Goal: Task Accomplishment & Management: Use online tool/utility

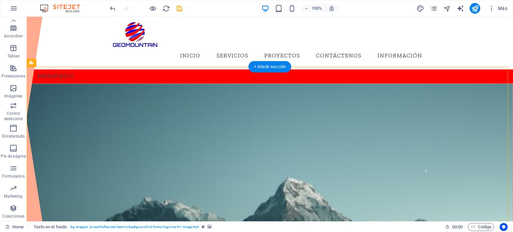
drag, startPoint x: 388, startPoint y: 103, endPoint x: 387, endPoint y: 98, distance: 4.8
click at [388, 103] on figure at bounding box center [269, 177] width 485 height 186
click at [97, 69] on div "PRESUPUESTO" at bounding box center [270, 76] width 486 height 14
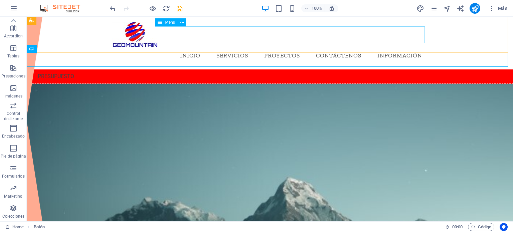
click at [166, 24] on span "Menú" at bounding box center [170, 22] width 10 height 4
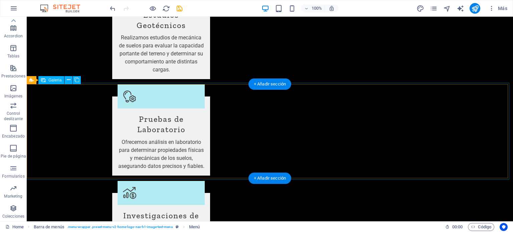
scroll to position [640, 0]
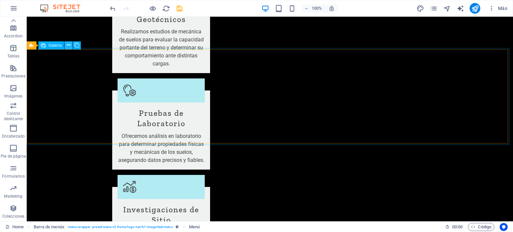
click at [69, 44] on icon at bounding box center [69, 45] width 4 height 7
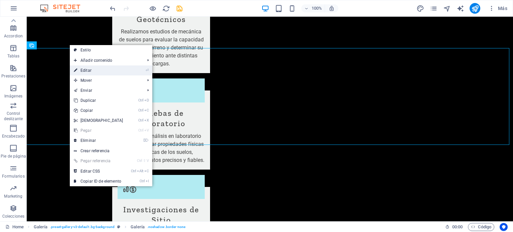
click at [89, 71] on link "⏎ Editar" at bounding box center [98, 70] width 57 height 10
select select "px"
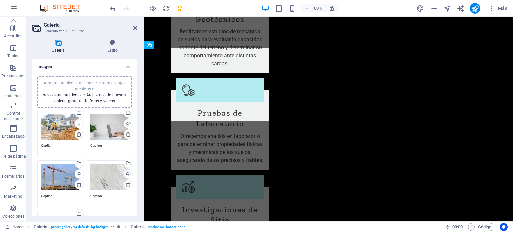
click at [55, 184] on div "Arrastra archivos aquí, haz clic para escoger archivos o selecciona archivos de…" at bounding box center [60, 177] width 38 height 27
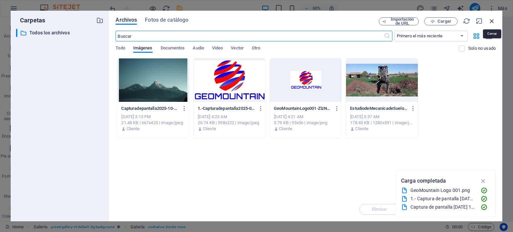
click at [489, 18] on icon "button" at bounding box center [491, 20] width 7 height 7
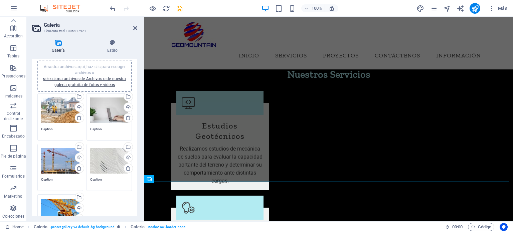
scroll to position [0, 0]
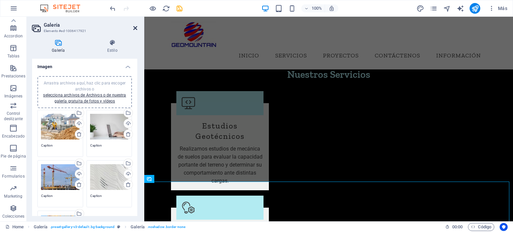
click at [134, 28] on icon at bounding box center [135, 27] width 4 height 5
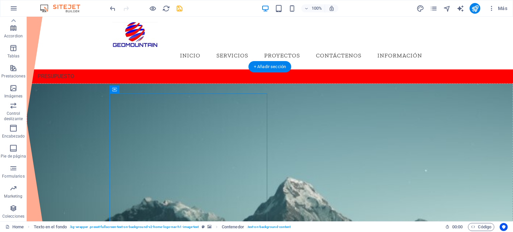
click at [343, 129] on figure at bounding box center [269, 177] width 485 height 186
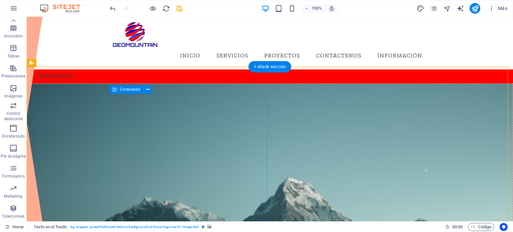
drag, startPoint x: 263, startPoint y: 108, endPoint x: 275, endPoint y: 109, distance: 11.7
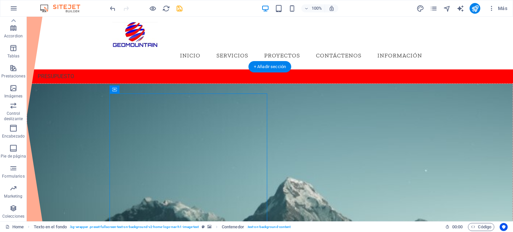
click at [335, 109] on figure at bounding box center [269, 177] width 485 height 186
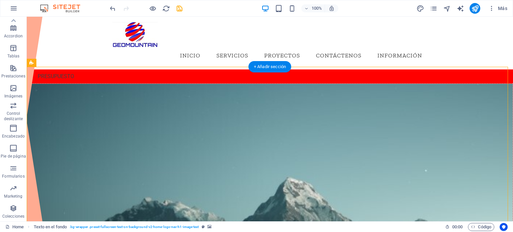
click at [331, 104] on figure at bounding box center [269, 177] width 485 height 186
select select "px"
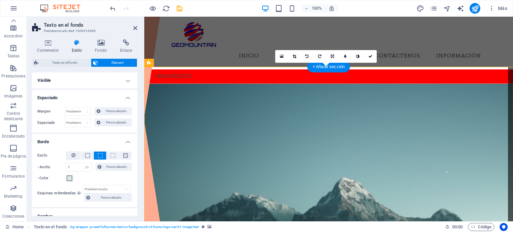
click at [331, 104] on figure at bounding box center [329, 177] width 368 height 186
click at [369, 106] on figure at bounding box center [329, 177] width 368 height 186
click at [51, 42] on icon at bounding box center [48, 42] width 32 height 7
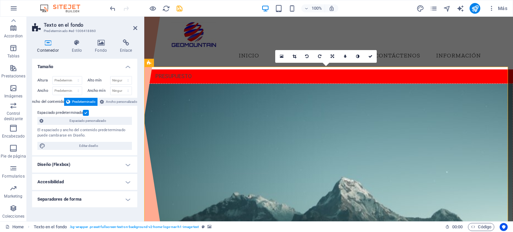
click at [86, 114] on label at bounding box center [86, 113] width 6 height 6
click at [0, 0] on input "Espaciado predeterminado" at bounding box center [0, 0] width 0 height 0
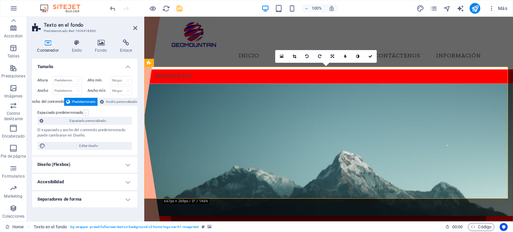
click at [85, 113] on label at bounding box center [86, 113] width 6 height 6
click at [0, 0] on input "Espaciado predeterminado" at bounding box center [0, 0] width 0 height 0
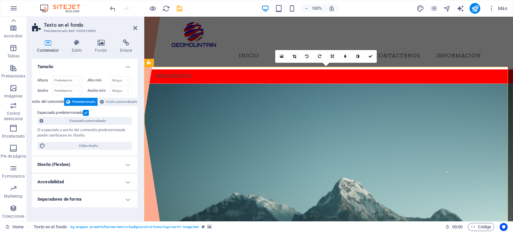
click at [85, 113] on label at bounding box center [86, 113] width 6 height 6
click at [0, 0] on input "Espaciado predeterminado" at bounding box center [0, 0] width 0 height 0
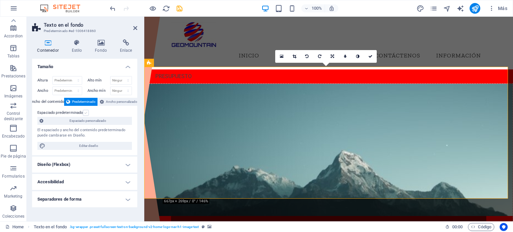
click at [85, 113] on label at bounding box center [86, 113] width 6 height 6
click at [0, 0] on input "Espaciado predeterminado" at bounding box center [0, 0] width 0 height 0
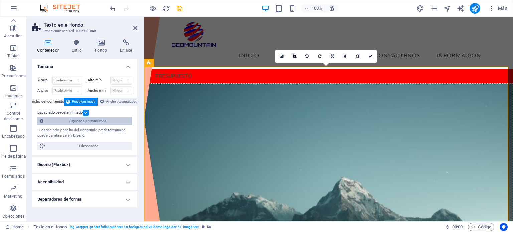
click at [94, 120] on span "Espaciado personalizado" at bounding box center [87, 121] width 84 height 8
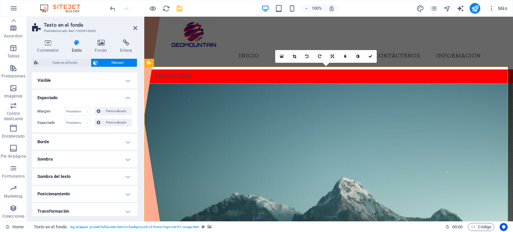
click at [130, 82] on h4 "Visible" at bounding box center [84, 80] width 105 height 16
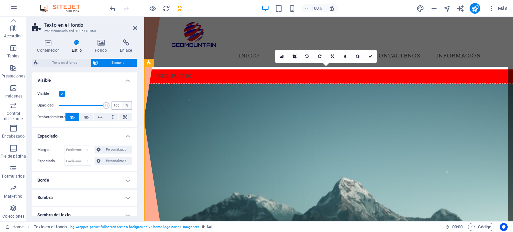
drag, startPoint x: 104, startPoint y: 105, endPoint x: 121, endPoint y: 105, distance: 17.7
click at [121, 105] on div "Opacidad 100 %" at bounding box center [84, 105] width 94 height 10
click at [99, 116] on icon at bounding box center [100, 117] width 5 height 8
click at [75, 117] on button at bounding box center [72, 117] width 14 height 8
click at [135, 30] on icon at bounding box center [135, 27] width 4 height 5
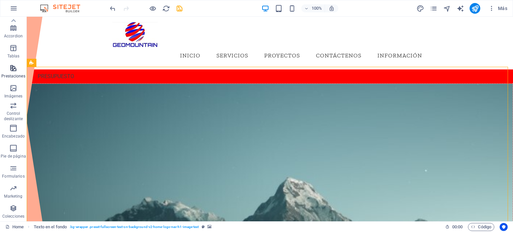
click at [15, 67] on icon "button" at bounding box center [13, 68] width 8 height 8
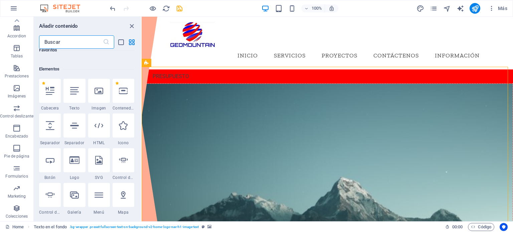
scroll to position [133, 0]
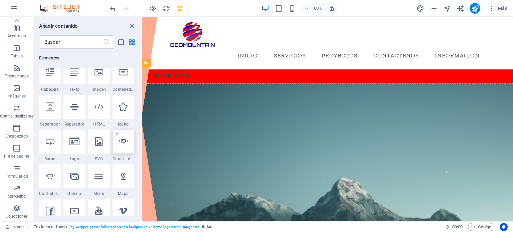
click at [120, 142] on icon at bounding box center [123, 141] width 9 height 9
select select "ms"
select select "s"
select select "progressive"
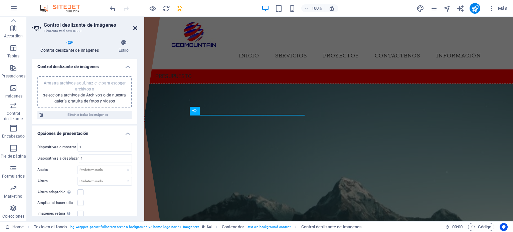
click at [135, 27] on icon at bounding box center [135, 27] width 4 height 5
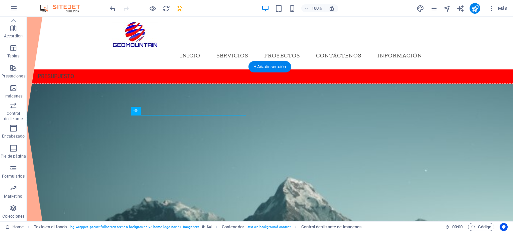
click at [400, 130] on figure at bounding box center [269, 177] width 485 height 186
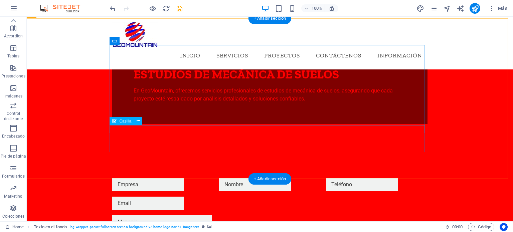
scroll to position [167, 0]
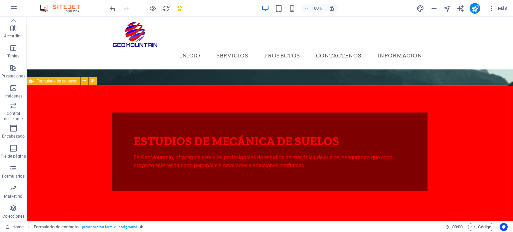
click at [51, 81] on span "Formulario de contacto" at bounding box center [56, 81] width 41 height 4
click at [83, 82] on icon at bounding box center [84, 80] width 4 height 7
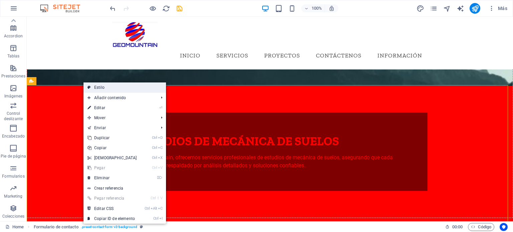
click at [103, 88] on link "Estilo" at bounding box center [124, 87] width 82 height 10
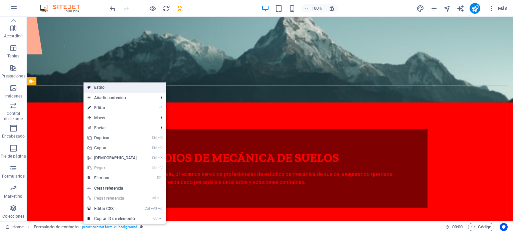
select select "rem"
select select "preset-contact-form-v3-background"
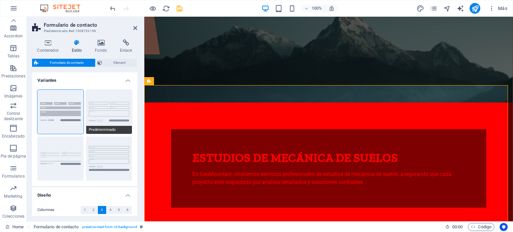
drag, startPoint x: 135, startPoint y: 98, endPoint x: 124, endPoint y: 127, distance: 30.7
click at [133, 120] on div "Fondo Predeterminado Sin formato Fila" at bounding box center [84, 134] width 105 height 101
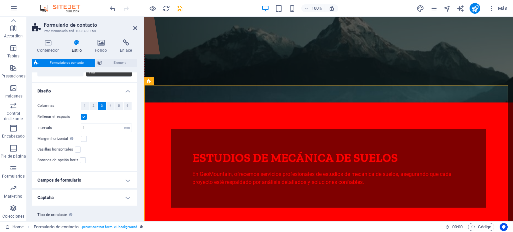
scroll to position [120, 0]
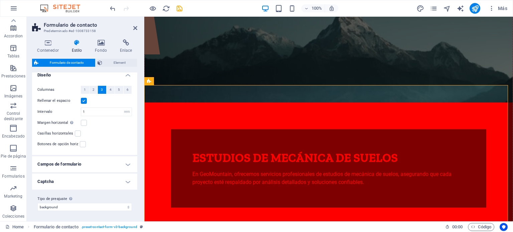
click at [126, 162] on h4 "Campos de formulario" at bounding box center [84, 164] width 105 height 16
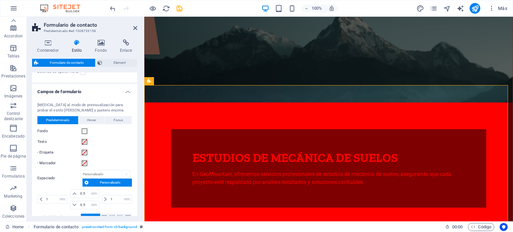
scroll to position [220, 0]
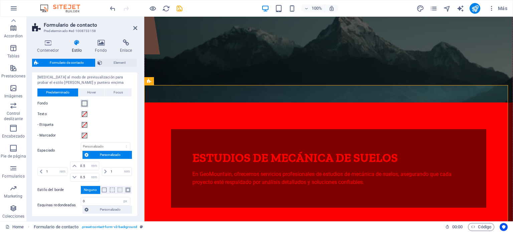
click at [85, 103] on span at bounding box center [84, 103] width 5 height 5
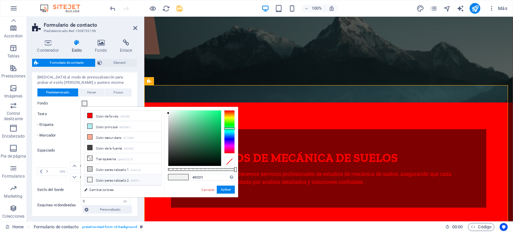
click at [85, 104] on span at bounding box center [84, 103] width 5 height 5
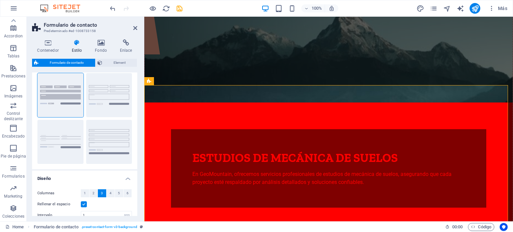
scroll to position [0, 0]
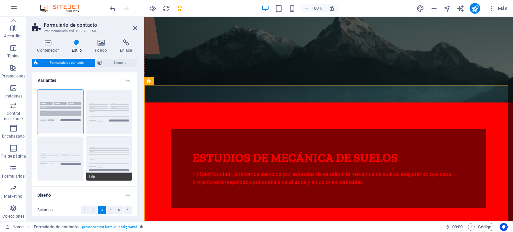
click at [117, 161] on button "Fila" at bounding box center [109, 158] width 46 height 44
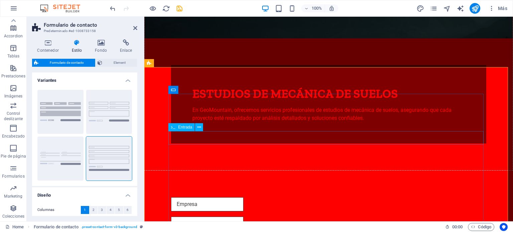
scroll to position [234, 0]
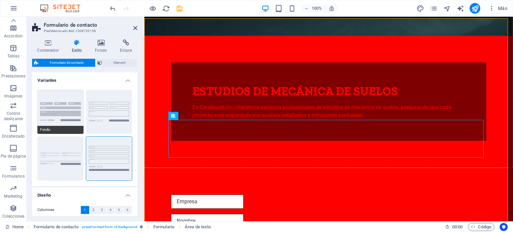
click at [70, 114] on button "Fondo" at bounding box center [60, 112] width 46 height 44
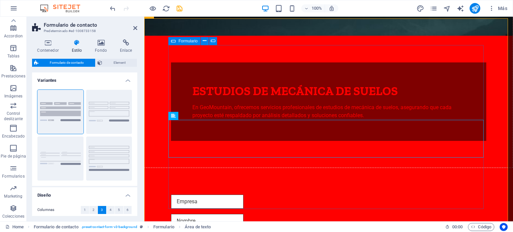
click at [174, 42] on icon at bounding box center [173, 41] width 5 height 8
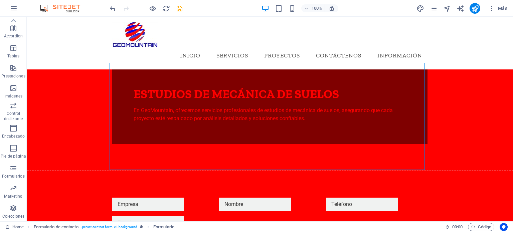
drag, startPoint x: 202, startPoint y: 58, endPoint x: 170, endPoint y: 42, distance: 35.8
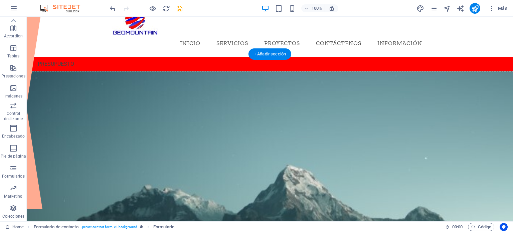
scroll to position [46, 0]
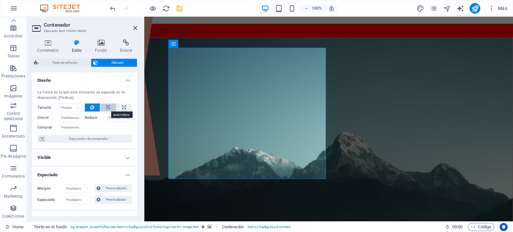
click at [108, 106] on icon at bounding box center [108, 107] width 5 height 8
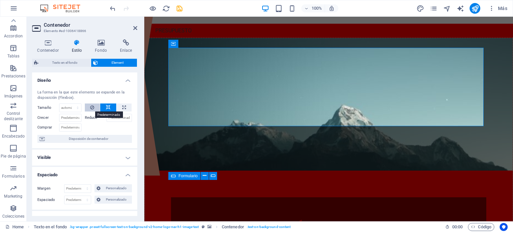
click at [92, 107] on icon at bounding box center [92, 107] width 4 height 8
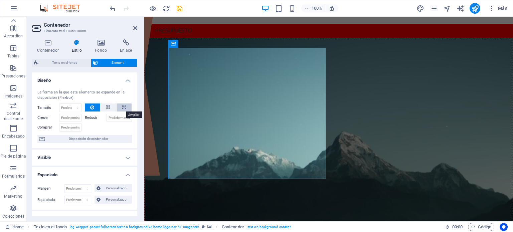
click at [123, 105] on icon at bounding box center [124, 107] width 4 height 8
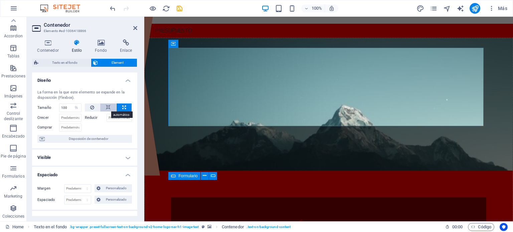
click at [110, 107] on button at bounding box center [108, 107] width 16 height 8
select select "DISABLED_OPTION_VALUE"
click at [110, 107] on button at bounding box center [108, 107] width 16 height 8
click at [260, 219] on div "ESTUDIOS DE MECÁNICA DE SUELOS" at bounding box center [328, 226] width 272 height 14
click at [273, 38] on figure at bounding box center [329, 104] width 368 height 132
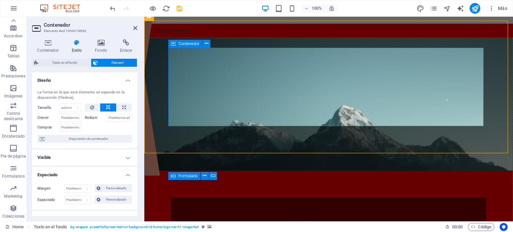
scroll to position [0, 0]
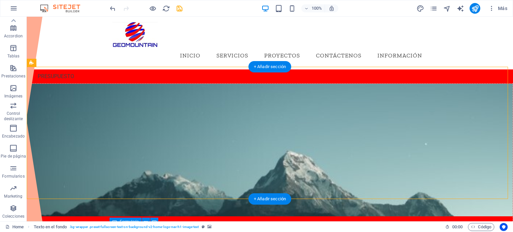
click at [47, 112] on figure at bounding box center [269, 150] width 485 height 132
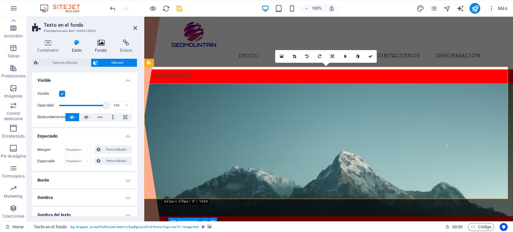
click at [101, 42] on icon at bounding box center [101, 42] width 22 height 7
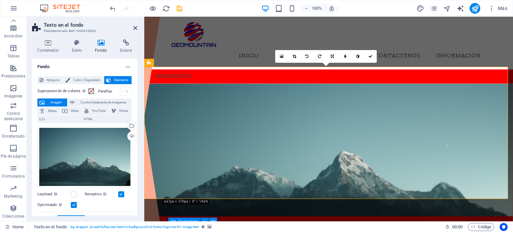
click at [117, 79] on span "Elemento" at bounding box center [121, 80] width 17 height 8
click at [127, 92] on div "%" at bounding box center [126, 91] width 9 height 8
click at [88, 90] on span at bounding box center [90, 90] width 5 height 5
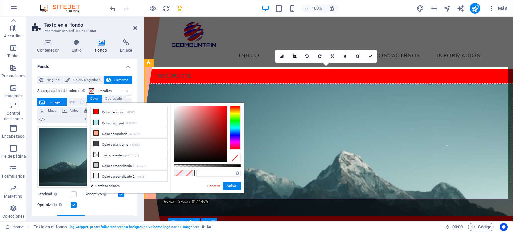
click at [68, 89] on label "Superposición de colores Sitúa una superposición sobre el fondo para colorearla" at bounding box center [62, 91] width 50 height 8
click at [87, 89] on button "Superposición de colores Sitúa una superposición sobre el fondo para colorearla" at bounding box center [90, 90] width 7 height 7
click at [51, 101] on span "Imagen" at bounding box center [56, 102] width 18 height 8
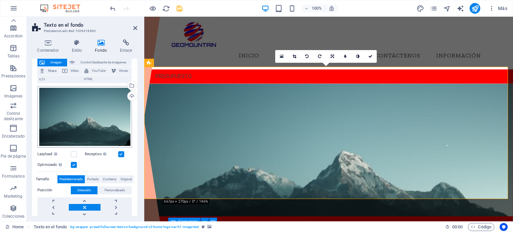
scroll to position [67, 0]
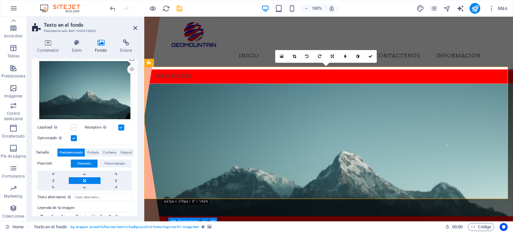
click at [74, 125] on label at bounding box center [74, 127] width 6 height 6
click at [0, 0] on input "Lazyload La carga de imágenes tras la carga de la página mejora la velocidad de…" at bounding box center [0, 0] width 0 height 0
click at [75, 127] on label at bounding box center [74, 127] width 6 height 6
click at [0, 0] on input "Lazyload La carga de imágenes tras la carga de la página mejora la velocidad de…" at bounding box center [0, 0] width 0 height 0
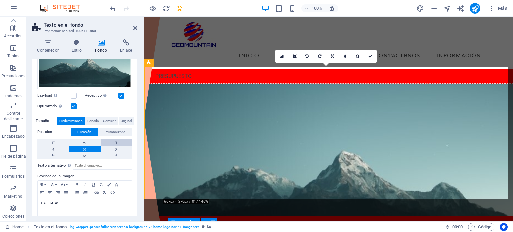
scroll to position [100, 0]
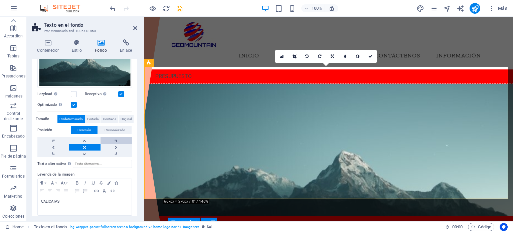
click at [113, 140] on link at bounding box center [115, 140] width 31 height 7
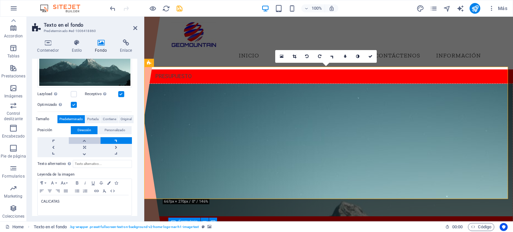
click at [89, 138] on link at bounding box center [84, 140] width 31 height 7
click at [85, 139] on link at bounding box center [84, 140] width 31 height 7
click at [51, 138] on link at bounding box center [52, 140] width 31 height 7
click at [54, 137] on link at bounding box center [52, 140] width 31 height 7
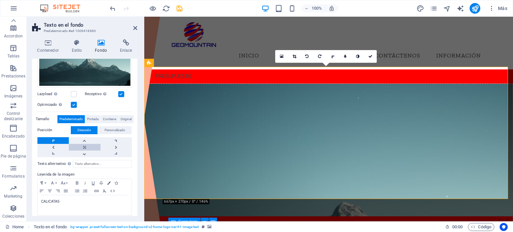
click at [85, 145] on link at bounding box center [84, 147] width 31 height 7
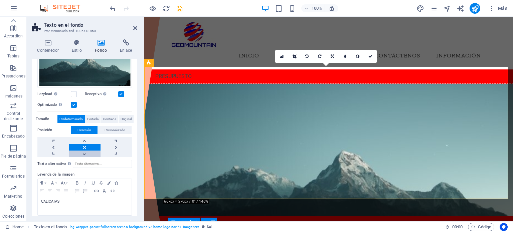
click at [83, 153] on link at bounding box center [84, 154] width 31 height 7
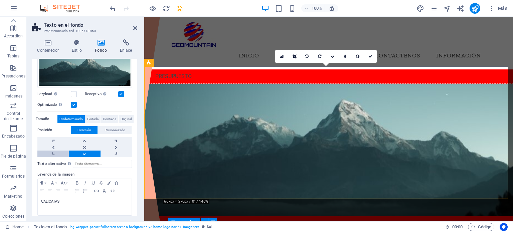
click at [52, 153] on link at bounding box center [52, 154] width 31 height 7
click at [112, 151] on link at bounding box center [115, 154] width 31 height 7
click at [115, 146] on link at bounding box center [115, 147] width 31 height 7
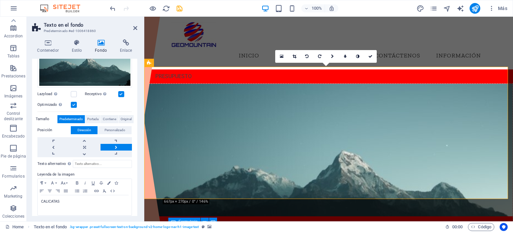
click at [115, 146] on link at bounding box center [115, 147] width 31 height 7
click at [84, 146] on link at bounding box center [84, 147] width 31 height 7
click at [83, 144] on link at bounding box center [84, 147] width 31 height 7
click at [84, 138] on link at bounding box center [84, 140] width 31 height 7
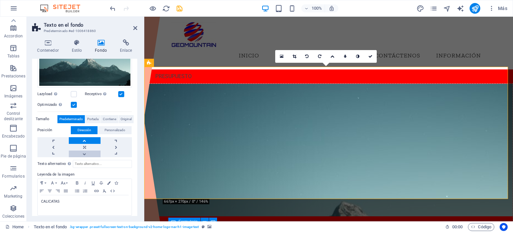
click at [83, 152] on link at bounding box center [84, 154] width 31 height 7
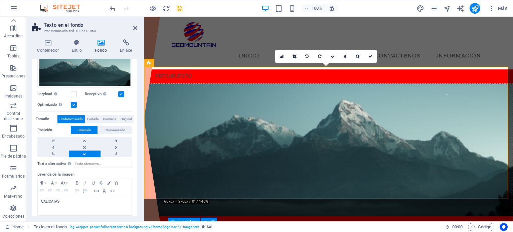
click at [84, 154] on link at bounding box center [84, 154] width 31 height 7
click at [52, 139] on link at bounding box center [52, 140] width 31 height 7
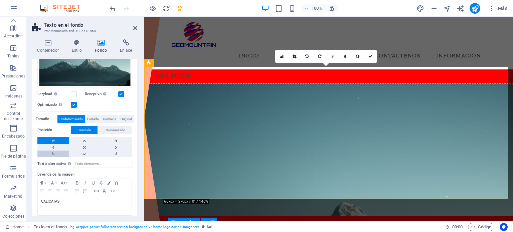
click at [53, 152] on link at bounding box center [52, 154] width 31 height 7
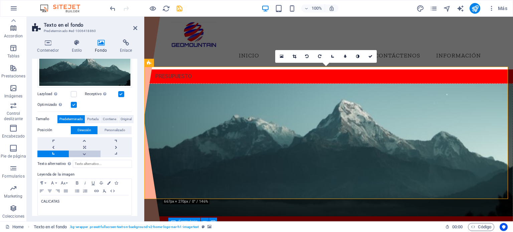
click at [82, 154] on link at bounding box center [84, 154] width 31 height 7
click at [296, 182] on figure at bounding box center [329, 150] width 368 height 132
drag, startPoint x: 133, startPoint y: 28, endPoint x: 169, endPoint y: 171, distance: 147.2
click at [133, 28] on icon at bounding box center [135, 27] width 4 height 5
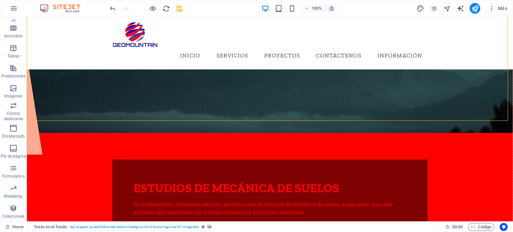
scroll to position [0, 0]
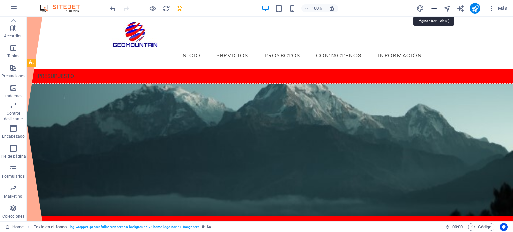
click at [435, 9] on icon "pages" at bounding box center [434, 9] width 8 height 8
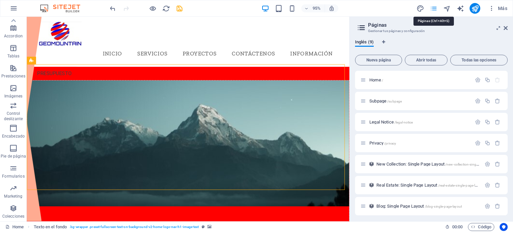
click at [435, 7] on icon "pages" at bounding box center [434, 9] width 8 height 8
click at [421, 9] on icon "design" at bounding box center [420, 9] width 8 height 8
select select "ease-in-out"
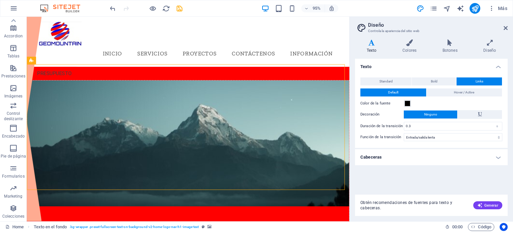
click at [508, 29] on aside "Diseño Controla la apariencia del sitio web Variantes Texto Colores Botones Dis…" at bounding box center [431, 119] width 164 height 205
drag, startPoint x: 479, startPoint y: 11, endPoint x: 504, endPoint y: 27, distance: 30.1
click at [504, 27] on icon at bounding box center [505, 27] width 4 height 5
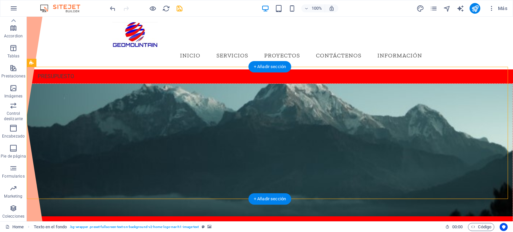
click at [470, 135] on figure at bounding box center [269, 150] width 485 height 132
click at [465, 96] on figure at bounding box center [269, 150] width 485 height 132
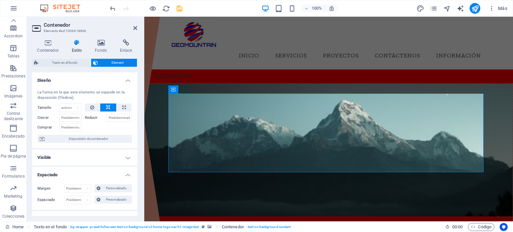
click at [92, 117] on label "Reducir" at bounding box center [96, 118] width 22 height 8
click at [106, 117] on input "Reducir" at bounding box center [119, 118] width 26 height 8
click at [127, 157] on h4 "Visible" at bounding box center [84, 158] width 105 height 16
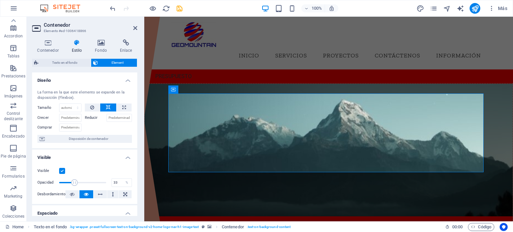
drag, startPoint x: 107, startPoint y: 182, endPoint x: 74, endPoint y: 184, distance: 33.1
click at [74, 184] on span at bounding box center [74, 182] width 7 height 7
drag, startPoint x: 75, startPoint y: 184, endPoint x: 108, endPoint y: 184, distance: 33.4
click at [108, 184] on span at bounding box center [106, 182] width 7 height 7
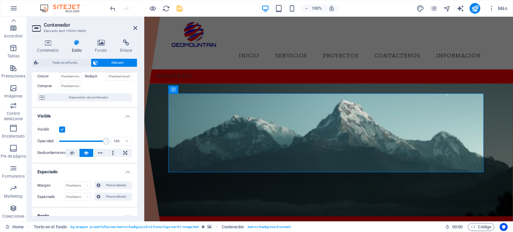
scroll to position [37, 0]
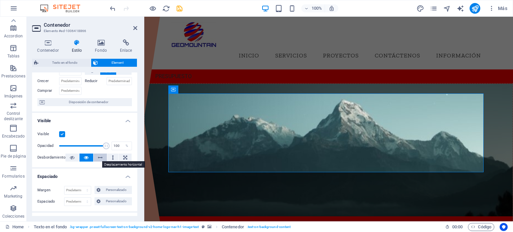
click at [100, 157] on icon at bounding box center [100, 158] width 5 height 8
click at [87, 156] on icon at bounding box center [86, 158] width 5 height 8
click at [71, 159] on icon at bounding box center [72, 158] width 5 height 8
click at [98, 125] on div "Visible Opacidad 100 % Desbordamiento" at bounding box center [84, 146] width 105 height 42
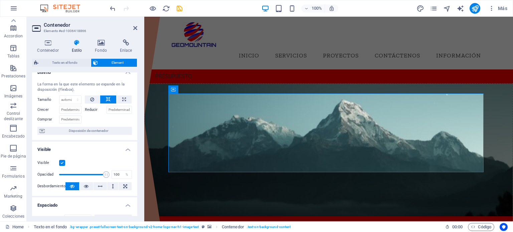
scroll to position [0, 0]
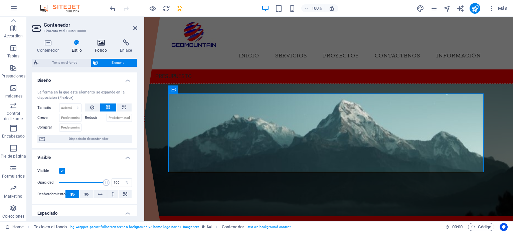
click at [103, 44] on icon at bounding box center [101, 42] width 22 height 7
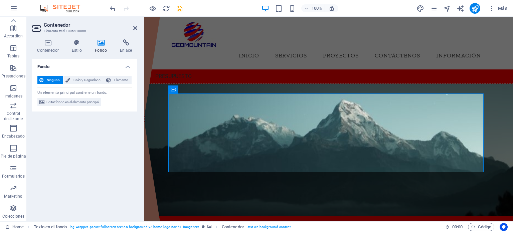
click at [52, 80] on span "Ninguno" at bounding box center [53, 80] width 16 height 8
click at [79, 81] on span "Color / Degradado" at bounding box center [87, 80] width 30 height 8
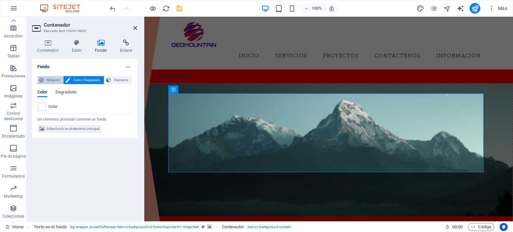
click at [48, 81] on span "Ninguno" at bounding box center [53, 80] width 16 height 8
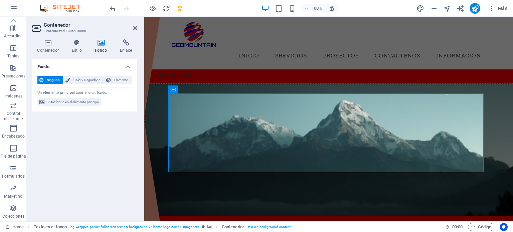
click at [221, 185] on figure at bounding box center [329, 150] width 368 height 132
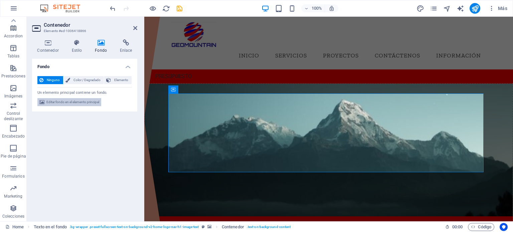
click at [62, 100] on span "Editar fondo en el elemento principal" at bounding box center [72, 102] width 53 height 8
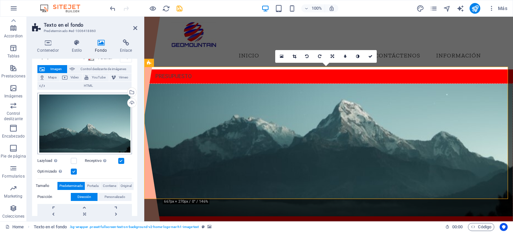
scroll to position [67, 0]
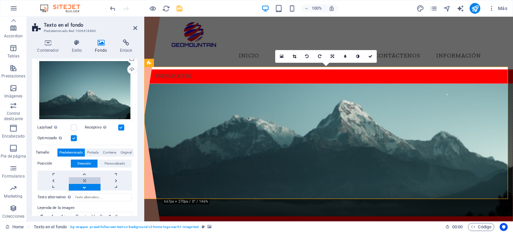
click at [86, 180] on link at bounding box center [84, 180] width 31 height 7
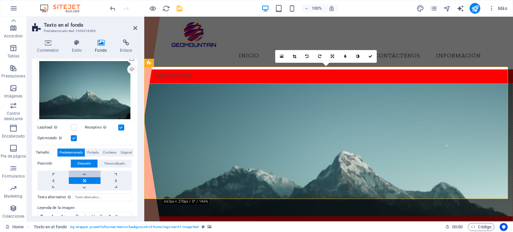
click at [85, 173] on link at bounding box center [84, 174] width 31 height 7
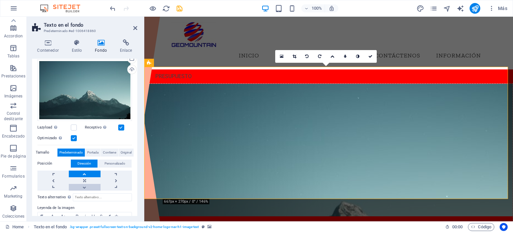
click at [83, 187] on link at bounding box center [84, 187] width 31 height 7
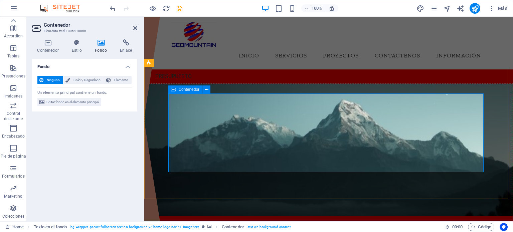
click at [192, 90] on span "Contenedor" at bounding box center [188, 89] width 21 height 4
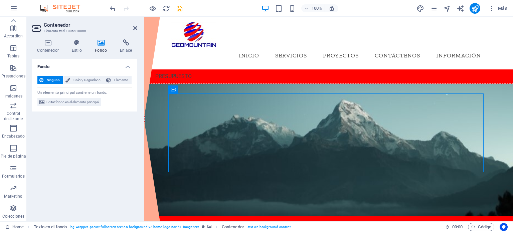
drag, startPoint x: 318, startPoint y: 106, endPoint x: 167, endPoint y: 90, distance: 152.0
click at [208, 90] on icon at bounding box center [207, 89] width 4 height 7
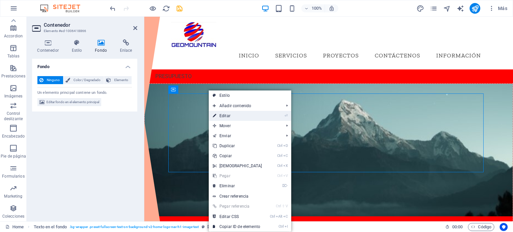
drag, startPoint x: 229, startPoint y: 115, endPoint x: 80, endPoint y: 98, distance: 149.8
click at [229, 115] on link "⏎ Editar" at bounding box center [237, 116] width 57 height 10
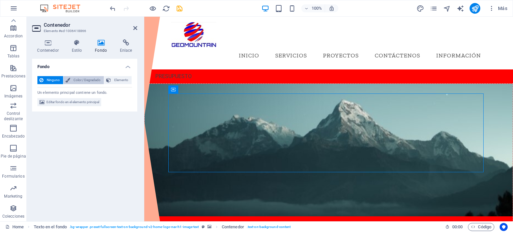
click at [85, 81] on span "Color / Degradado" at bounding box center [87, 80] width 30 height 8
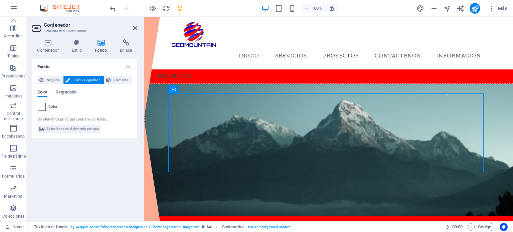
click at [44, 108] on span at bounding box center [41, 106] width 7 height 7
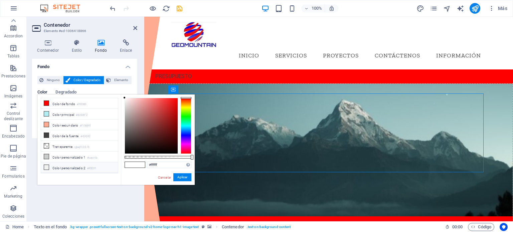
click at [50, 165] on li "Color personalizado 2 #f0f2f1" at bounding box center [79, 167] width 77 height 11
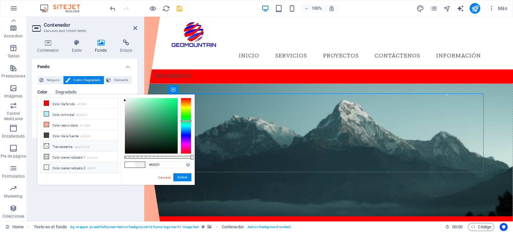
click at [56, 144] on li "Transparente rgba(0,0,0,.0)" at bounding box center [79, 146] width 77 height 11
type input "rgba(0, 0, 0, 0)"
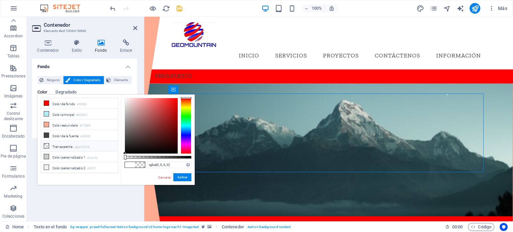
drag, startPoint x: 223, startPoint y: 185, endPoint x: 226, endPoint y: 181, distance: 4.6
click at [224, 184] on figure at bounding box center [329, 150] width 368 height 132
click at [232, 84] on figure at bounding box center [329, 150] width 368 height 132
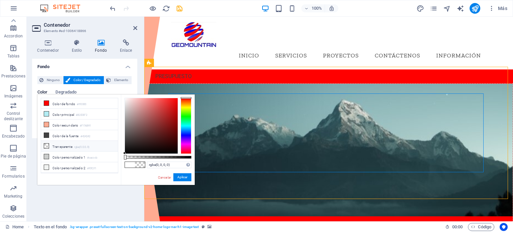
click at [232, 84] on figure at bounding box center [329, 150] width 368 height 132
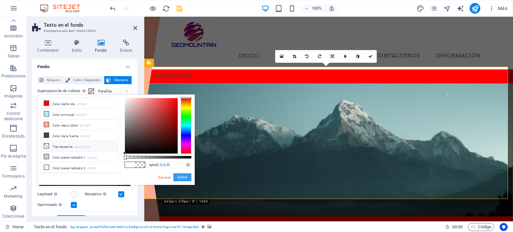
click at [185, 174] on button "Aplicar" at bounding box center [182, 177] width 18 height 8
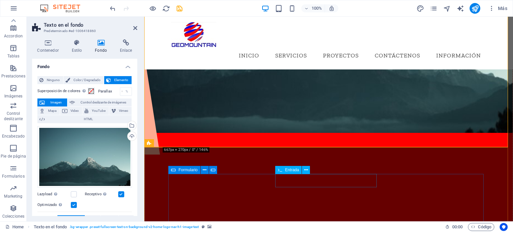
scroll to position [0, 0]
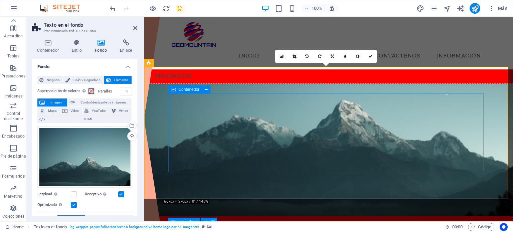
click at [211, 92] on div "Contenedor" at bounding box center [191, 89] width 46 height 8
click at [172, 84] on figure at bounding box center [329, 150] width 368 height 132
click at [55, 102] on span "Imagen" at bounding box center [56, 102] width 18 height 8
click at [58, 101] on span "Imagen" at bounding box center [56, 102] width 18 height 8
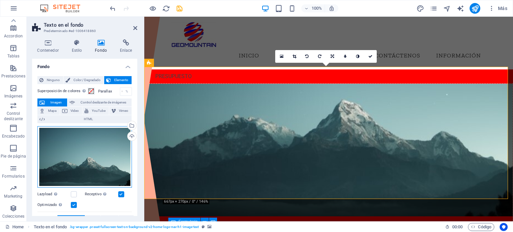
click at [88, 151] on div "Arrastra archivos aquí, haz clic para escoger archivos o selecciona archivos de…" at bounding box center [84, 156] width 94 height 61
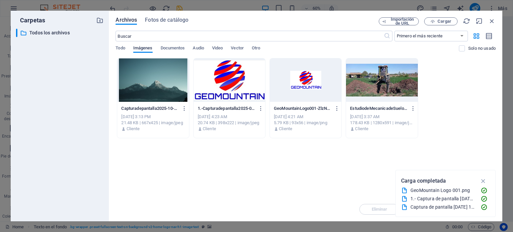
click at [153, 48] on span "Imágenes" at bounding box center [142, 48] width 19 height 9
click at [174, 48] on span "Documentos" at bounding box center [173, 48] width 24 height 9
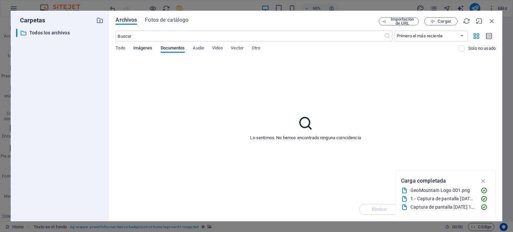
click at [148, 47] on span "Imágenes" at bounding box center [142, 48] width 19 height 9
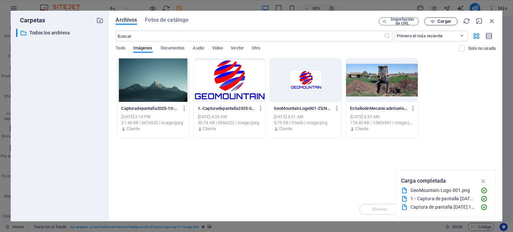
click at [447, 22] on span "Cargar" at bounding box center [444, 21] width 14 height 4
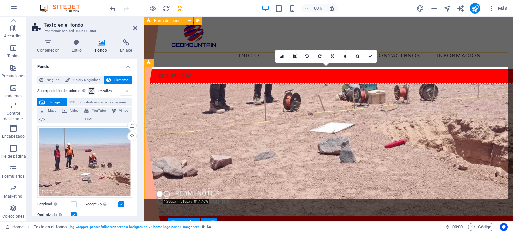
click at [456, 45] on div "Inicio Servicios Proyectos Contáctenos Información" at bounding box center [328, 43] width 368 height 53
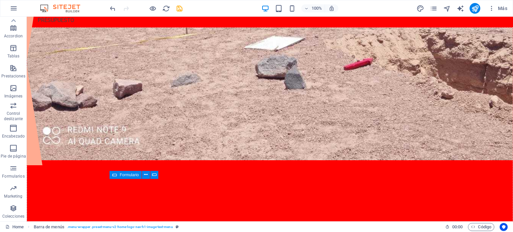
scroll to position [133, 0]
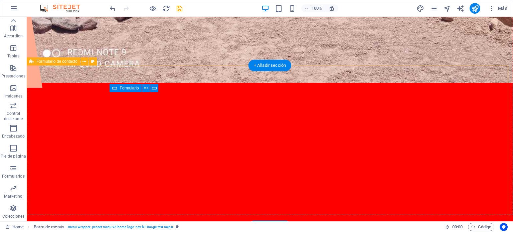
select select "rem"
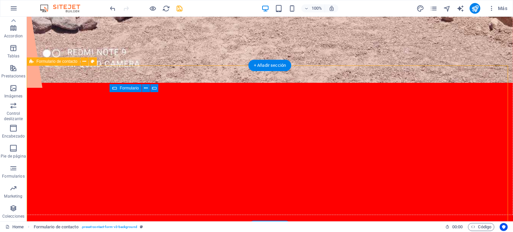
select select "rem"
select select "px"
select select "preset-contact-form-v3-background"
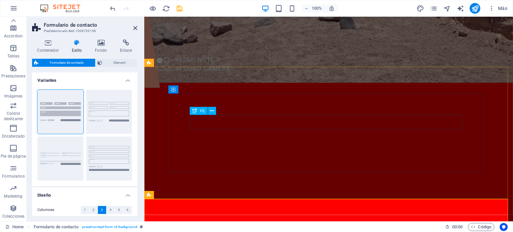
scroll to position [0, 0]
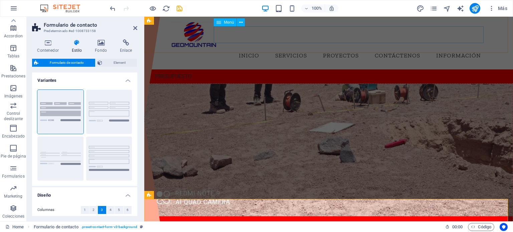
click at [255, 47] on nav "Inicio Servicios Proyectos Contáctenos Información" at bounding box center [328, 55] width 315 height 17
select select
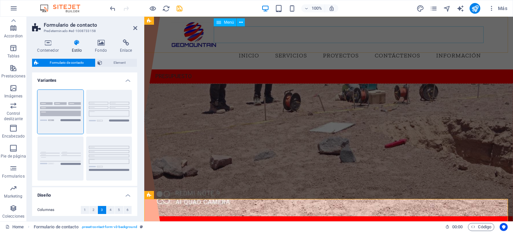
select select
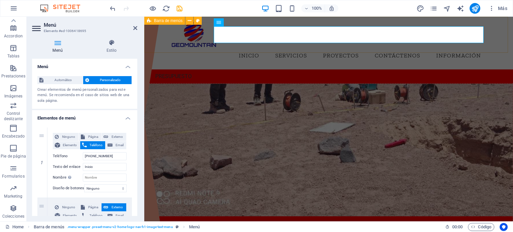
click at [497, 43] on div "Inicio Servicios Proyectos Contáctenos Información" at bounding box center [328, 43] width 368 height 53
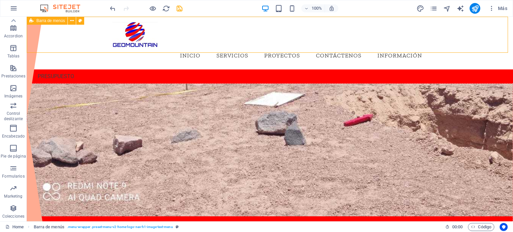
click at [497, 43] on div "Inicio Servicios Proyectos Contáctenos Información" at bounding box center [270, 43] width 486 height 53
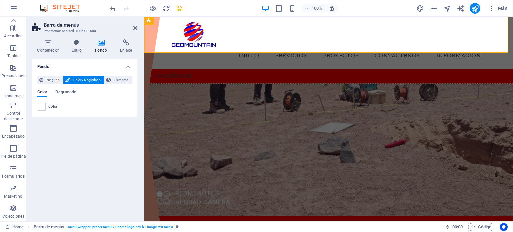
click at [89, 80] on span "Color / Degradado" at bounding box center [87, 80] width 30 height 8
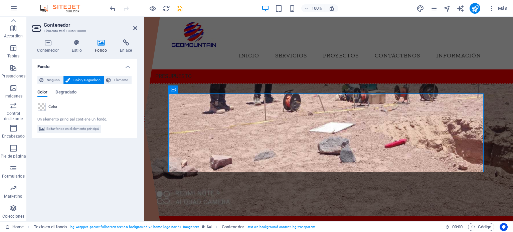
click at [263, 84] on figure at bounding box center [329, 150] width 368 height 132
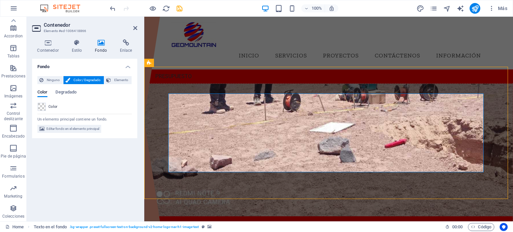
click at [263, 84] on figure at bounding box center [329, 150] width 368 height 132
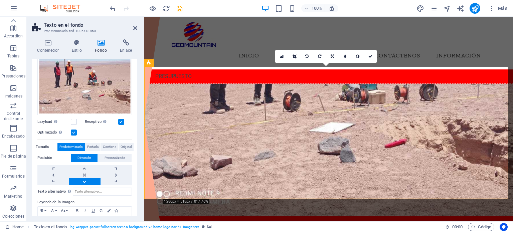
scroll to position [80, 0]
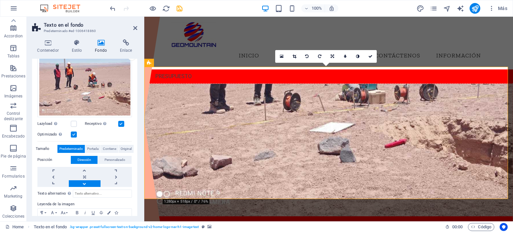
drag, startPoint x: 75, startPoint y: 121, endPoint x: 79, endPoint y: 123, distance: 4.4
click at [75, 121] on label at bounding box center [74, 124] width 6 height 6
click at [0, 0] on input "Lazyload La carga de imágenes tras la carga de la página mejora la velocidad de…" at bounding box center [0, 0] width 0 height 0
click at [73, 123] on label at bounding box center [74, 124] width 6 height 6
click at [0, 0] on input "Lazyload La carga de imágenes tras la carga de la página mejora la velocidad de…" at bounding box center [0, 0] width 0 height 0
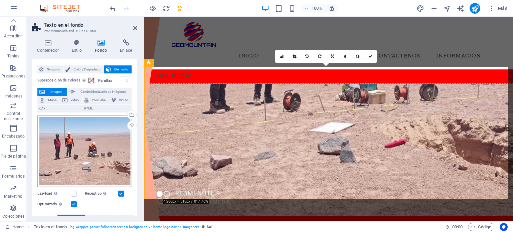
scroll to position [0, 0]
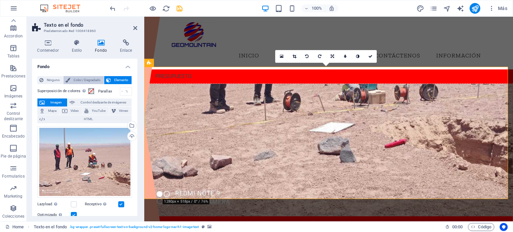
click at [83, 80] on span "Color / Degradado" at bounding box center [87, 80] width 30 height 8
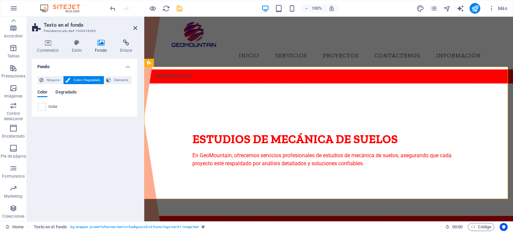
click at [65, 92] on span "Degradado" at bounding box center [65, 92] width 21 height 9
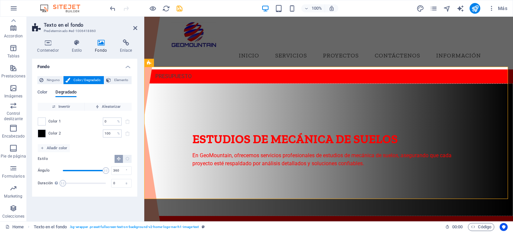
drag, startPoint x: 74, startPoint y: 172, endPoint x: 108, endPoint y: 174, distance: 34.1
click at [108, 174] on div "Ángulo 360 °" at bounding box center [85, 171] width 94 height 10
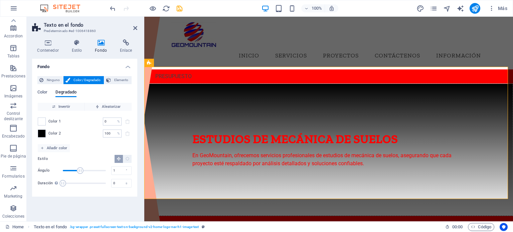
type input "0"
drag, startPoint x: 106, startPoint y: 171, endPoint x: 48, endPoint y: 171, distance: 58.1
click at [48, 171] on div "Ángulo 0 °" at bounding box center [85, 171] width 94 height 10
drag, startPoint x: 61, startPoint y: 182, endPoint x: 91, endPoint y: 186, distance: 30.3
click at [89, 186] on span "Duración" at bounding box center [85, 183] width 7 height 7
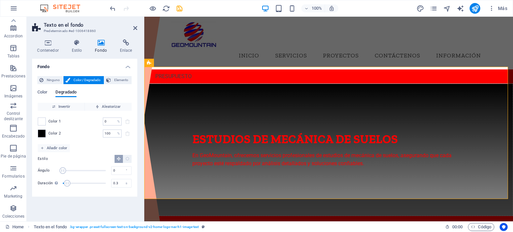
type input "0"
drag, startPoint x: 89, startPoint y: 184, endPoint x: 62, endPoint y: 184, distance: 27.4
click at [62, 184] on span "Duración" at bounding box center [62, 183] width 7 height 7
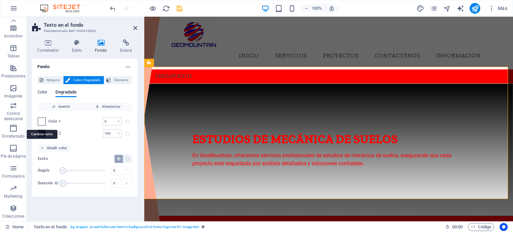
click at [38, 121] on span at bounding box center [41, 121] width 7 height 7
type input "#ffffff"
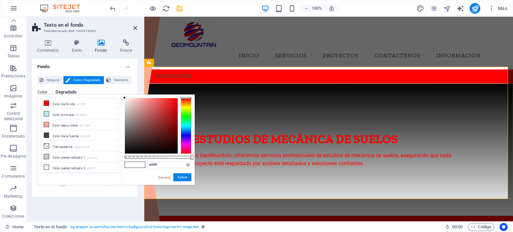
click at [82, 67] on h4 "Fondo" at bounding box center [84, 65] width 105 height 12
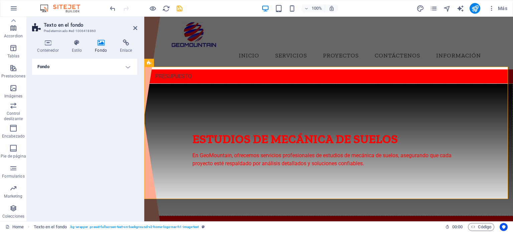
click at [47, 78] on div "Fondo Ninguno Color / Degradado Elemento Estirar fondo a ancho completo Superpo…" at bounding box center [84, 137] width 105 height 157
click at [261, 69] on div "PRESUPUESTO" at bounding box center [328, 76] width 368 height 14
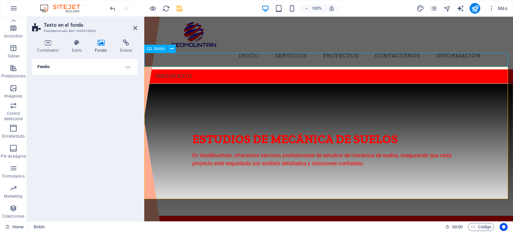
click at [261, 69] on div "PRESUPUESTO" at bounding box center [328, 76] width 368 height 14
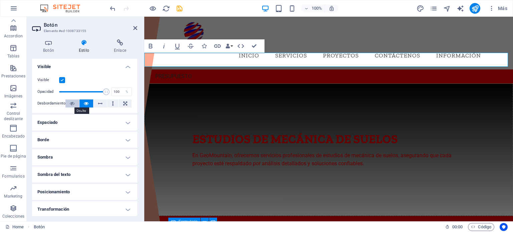
click at [71, 103] on icon at bounding box center [72, 103] width 5 height 8
click at [103, 101] on button at bounding box center [100, 103] width 14 height 8
click at [120, 102] on button at bounding box center [124, 103] width 13 height 8
drag, startPoint x: 104, startPoint y: 90, endPoint x: 75, endPoint y: 92, distance: 29.1
click at [75, 92] on span at bounding box center [75, 91] width 7 height 7
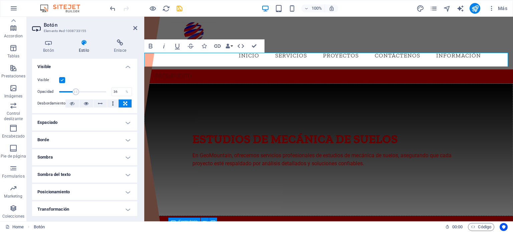
click at [137, 25] on aside "Botón Elemento #ed-1008733155 Botón Estilo Enlace Botón Diseño Predeterminado P…" at bounding box center [85, 119] width 117 height 205
click at [133, 23] on h2 "Botón" at bounding box center [90, 25] width 93 height 6
click at [135, 28] on icon at bounding box center [135, 27] width 4 height 5
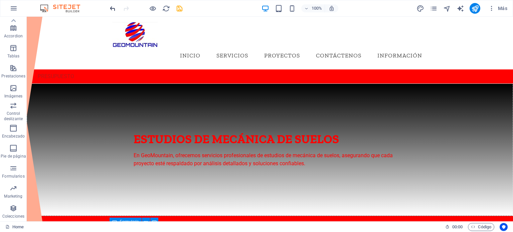
drag, startPoint x: 106, startPoint y: 9, endPoint x: 110, endPoint y: 9, distance: 3.7
click at [107, 9] on div "100% Más" at bounding box center [256, 8] width 512 height 16
click at [111, 9] on icon "undo" at bounding box center [113, 9] width 8 height 8
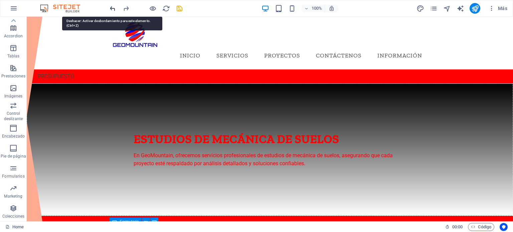
click at [112, 9] on icon "undo" at bounding box center [113, 9] width 8 height 8
click at [111, 9] on icon "undo" at bounding box center [113, 9] width 8 height 8
click at [112, 11] on icon "undo" at bounding box center [113, 9] width 8 height 8
click at [112, 7] on icon "undo" at bounding box center [113, 9] width 8 height 8
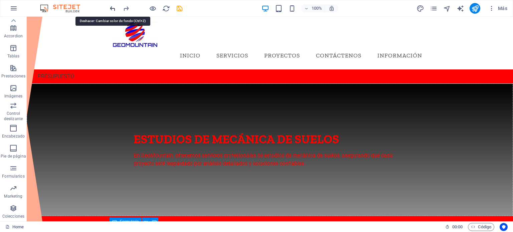
click at [112, 9] on icon "undo" at bounding box center [113, 9] width 8 height 8
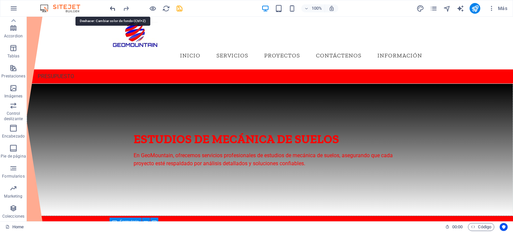
click at [112, 9] on icon "undo" at bounding box center [113, 9] width 8 height 8
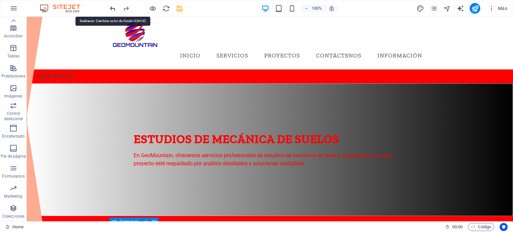
click at [112, 9] on icon "undo" at bounding box center [113, 9] width 8 height 8
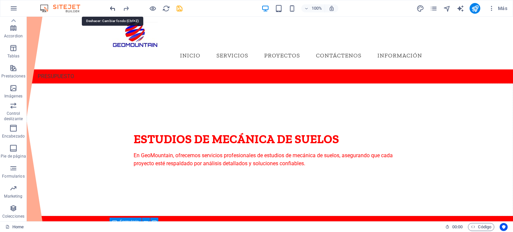
click at [112, 9] on icon "undo" at bounding box center [113, 9] width 8 height 8
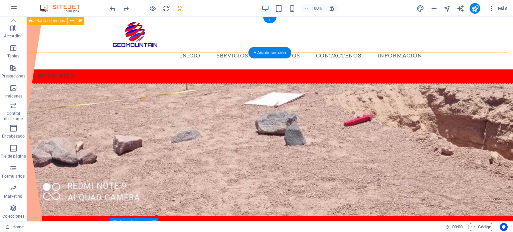
click at [455, 38] on div "Inicio Servicios Proyectos Contáctenos Información" at bounding box center [270, 43] width 486 height 53
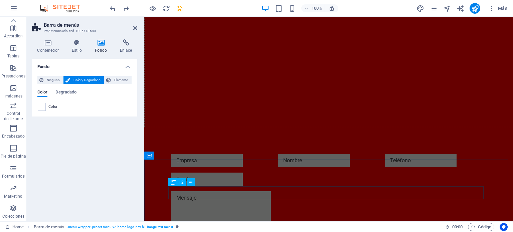
scroll to position [234, 0]
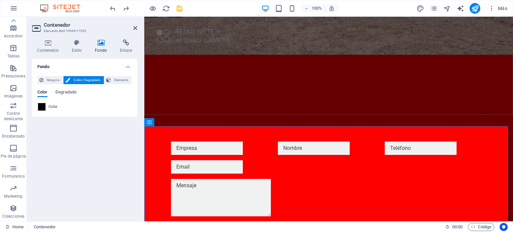
click at [138, 26] on aside "Contenedor Elemento #ed-1006417555 Contenedor Estilo Fondo Enlace Tamaño Altura…" at bounding box center [85, 119] width 117 height 205
click at [135, 26] on icon at bounding box center [135, 27] width 4 height 5
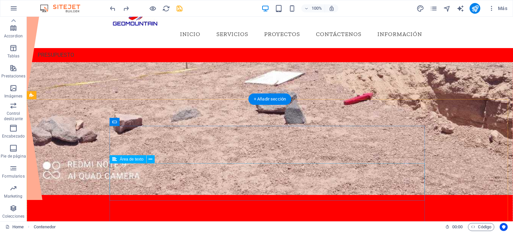
scroll to position [0, 0]
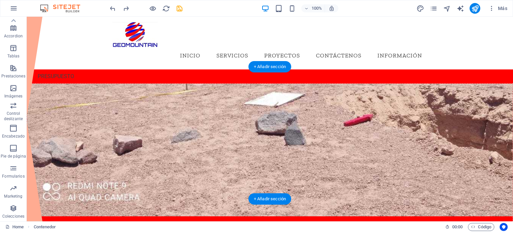
click at [67, 84] on figure at bounding box center [269, 150] width 485 height 132
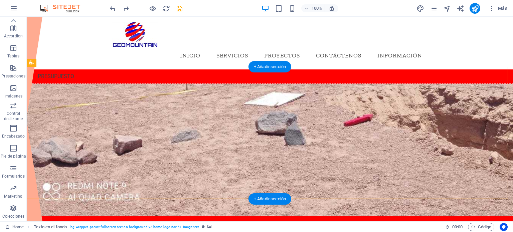
click at [67, 84] on figure at bounding box center [269, 150] width 485 height 132
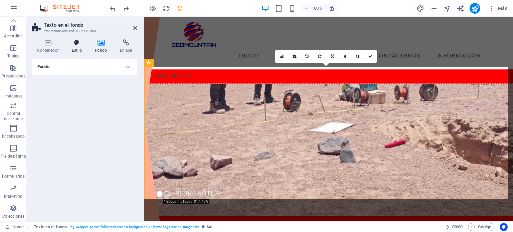
click at [79, 45] on icon at bounding box center [76, 42] width 21 height 7
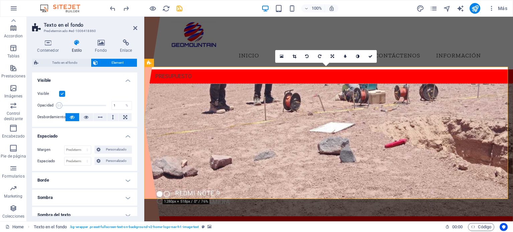
drag, startPoint x: 104, startPoint y: 104, endPoint x: 55, endPoint y: 105, distance: 49.4
click at [55, 105] on div "Opacidad 100 %" at bounding box center [84, 105] width 94 height 10
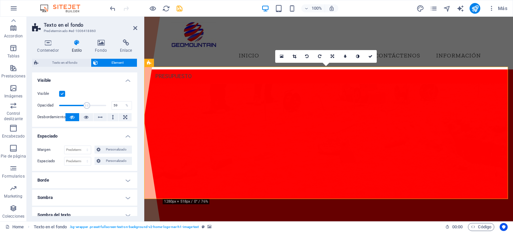
drag, startPoint x: 61, startPoint y: 104, endPoint x: 88, endPoint y: 110, distance: 27.7
click at [89, 109] on span at bounding box center [82, 105] width 47 height 10
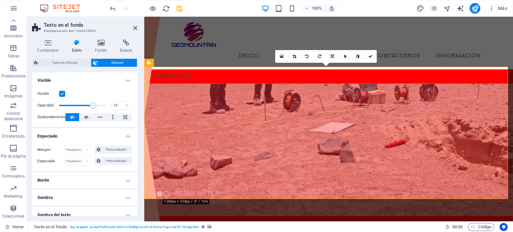
drag, startPoint x: 86, startPoint y: 110, endPoint x: 95, endPoint y: 110, distance: 8.4
click at [95, 110] on div "Visible Opacidad 100 % Desbordamiento" at bounding box center [84, 105] width 105 height 42
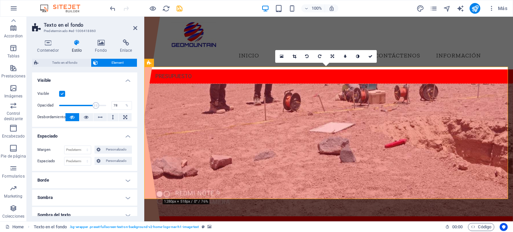
drag, startPoint x: 94, startPoint y: 110, endPoint x: 103, endPoint y: 112, distance: 9.2
click at [103, 112] on div "Visible Opacidad 100 % Desbordamiento" at bounding box center [84, 105] width 105 height 42
drag, startPoint x: 96, startPoint y: 106, endPoint x: 89, endPoint y: 103, distance: 7.5
click at [114, 106] on div "Opacidad 100 %" at bounding box center [84, 105] width 94 height 10
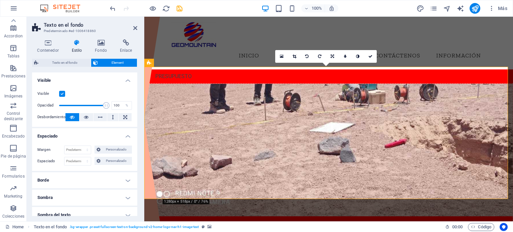
click at [62, 93] on label at bounding box center [62, 94] width 6 height 6
click at [0, 0] on input "Visible" at bounding box center [0, 0] width 0 height 0
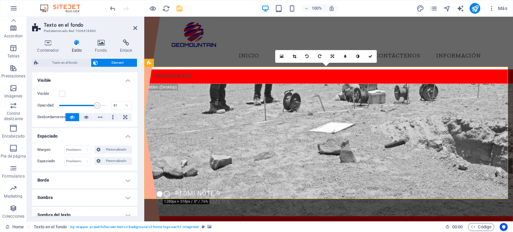
drag, startPoint x: 105, startPoint y: 104, endPoint x: 96, endPoint y: 104, distance: 9.3
click at [96, 104] on span at bounding box center [97, 105] width 7 height 7
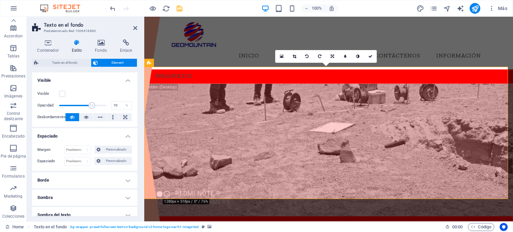
drag, startPoint x: 96, startPoint y: 104, endPoint x: 91, endPoint y: 104, distance: 5.1
click at [91, 104] on span at bounding box center [91, 105] width 7 height 7
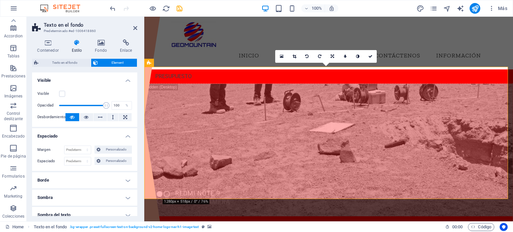
drag, startPoint x: 91, startPoint y: 104, endPoint x: 109, endPoint y: 105, distance: 18.0
click at [109, 105] on div "Opacidad 100 %" at bounding box center [84, 105] width 94 height 10
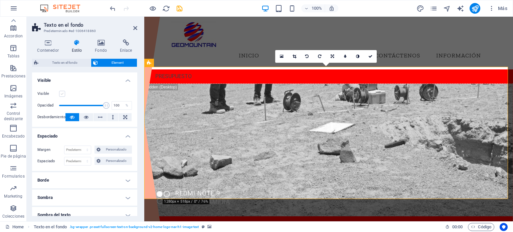
click at [63, 95] on label at bounding box center [62, 94] width 6 height 6
click at [0, 0] on input "Visible" at bounding box center [0, 0] width 0 height 0
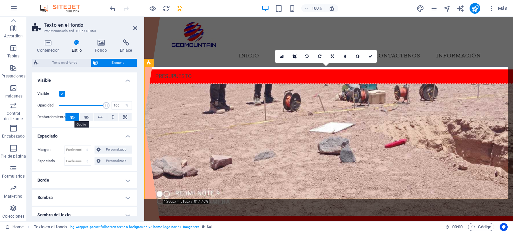
click at [74, 116] on icon at bounding box center [72, 117] width 5 height 8
click at [81, 118] on button at bounding box center [86, 117] width 14 height 8
click at [105, 116] on button at bounding box center [100, 117] width 14 height 8
click at [76, 116] on button at bounding box center [72, 117] width 14 height 8
drag, startPoint x: 103, startPoint y: 107, endPoint x: 98, endPoint y: 108, distance: 4.8
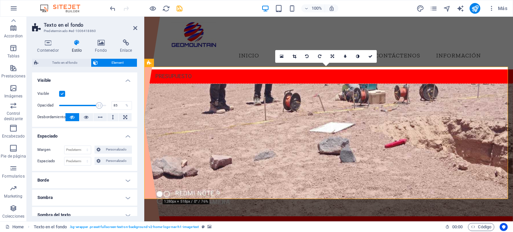
click at [98, 108] on span at bounding box center [99, 105] width 7 height 7
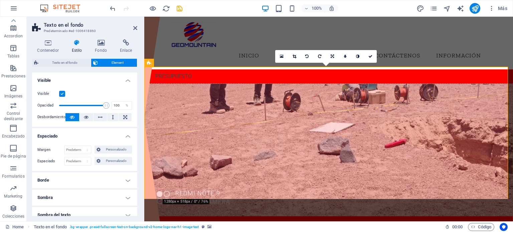
drag, startPoint x: 99, startPoint y: 107, endPoint x: 137, endPoint y: 113, distance: 38.5
click at [137, 113] on div "Diseño La forma en la que este elemento se expande en la disposición (Flexbox).…" at bounding box center [84, 144] width 105 height 144
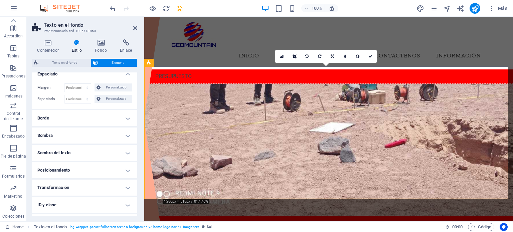
scroll to position [67, 0]
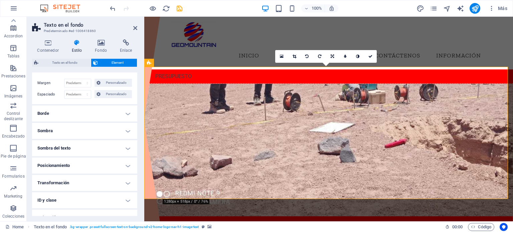
click at [111, 126] on h4 "Sombra" at bounding box center [84, 131] width 105 height 16
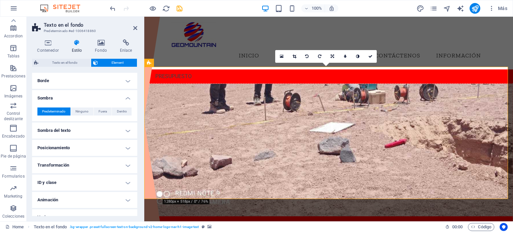
scroll to position [108, 0]
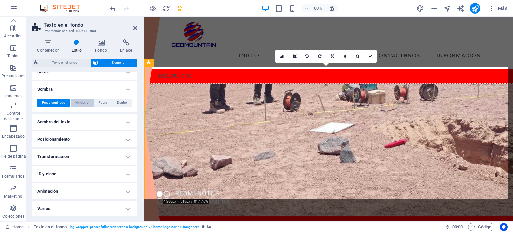
click at [85, 102] on span "Ninguno" at bounding box center [81, 103] width 13 height 8
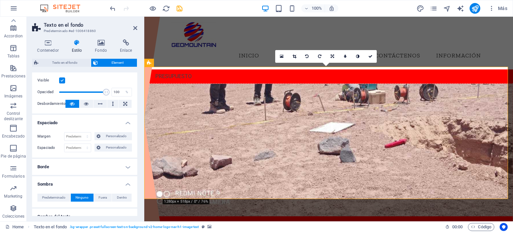
scroll to position [0, 0]
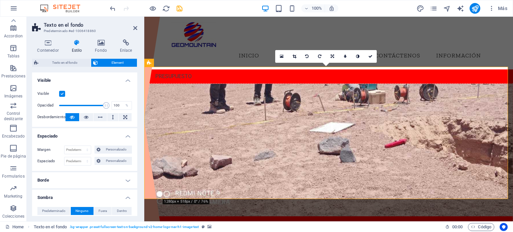
click at [57, 70] on div "Texto en el fondo Element Diseño La forma en la que este elemento se expande en…" at bounding box center [84, 137] width 105 height 157
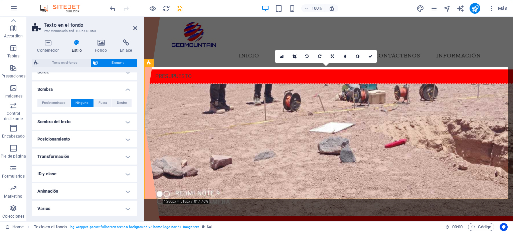
scroll to position [108, 0]
click at [135, 26] on icon at bounding box center [135, 27] width 4 height 5
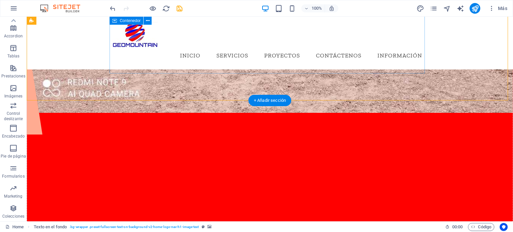
scroll to position [0, 0]
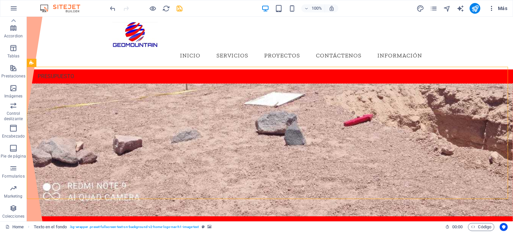
click at [505, 9] on span "Más" at bounding box center [497, 8] width 19 height 7
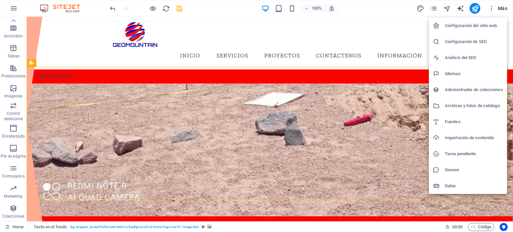
click at [268, 47] on div at bounding box center [256, 116] width 513 height 232
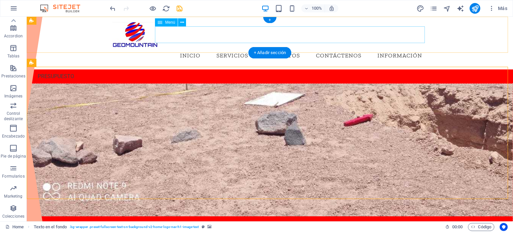
click at [338, 47] on nav "Inicio Servicios Proyectos Contáctenos Información" at bounding box center [269, 55] width 315 height 17
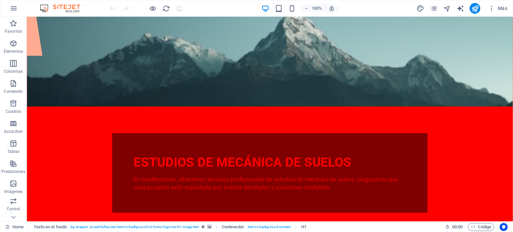
scroll to position [167, 0]
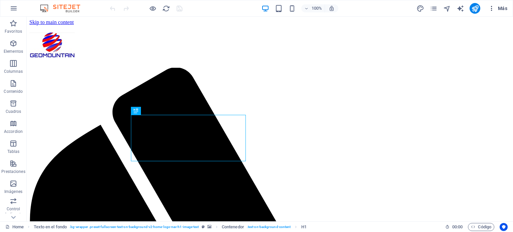
click at [493, 9] on icon "button" at bounding box center [491, 8] width 7 height 7
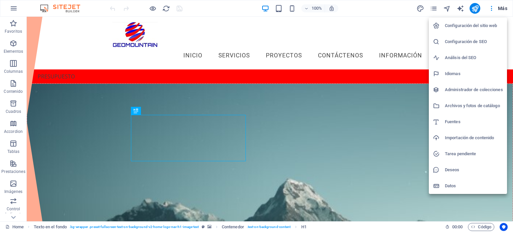
click at [389, 45] on div at bounding box center [256, 116] width 513 height 232
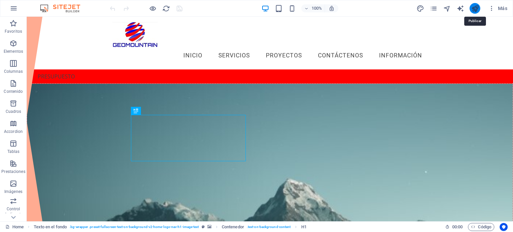
click at [474, 8] on icon "publish" at bounding box center [475, 9] width 8 height 8
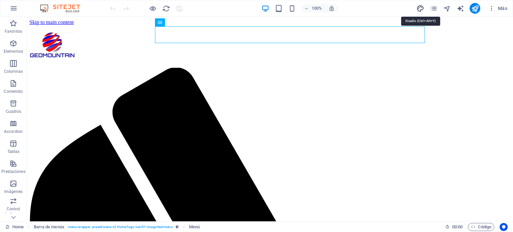
click at [417, 9] on icon "design" at bounding box center [420, 9] width 8 height 8
select select "ease-in-out"
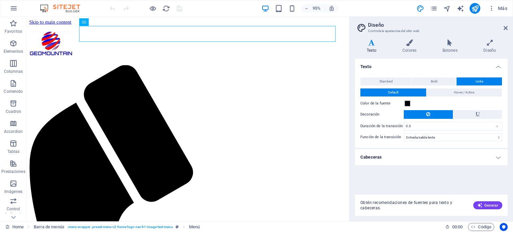
click at [508, 29] on aside "Diseño Controla la apariencia del sitio web Variantes Texto Colores Botones Dis…" at bounding box center [431, 119] width 164 height 205
click at [506, 27] on icon at bounding box center [505, 27] width 4 height 5
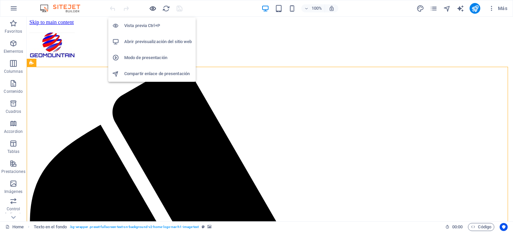
click at [155, 8] on icon "button" at bounding box center [153, 9] width 8 height 8
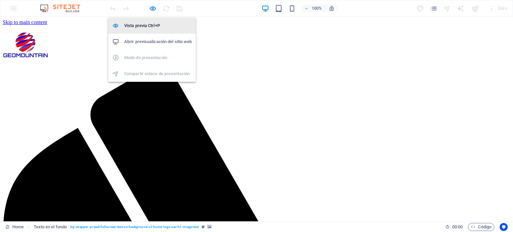
click at [153, 26] on h6 "Vista previa Ctrl+P" at bounding box center [157, 26] width 67 height 8
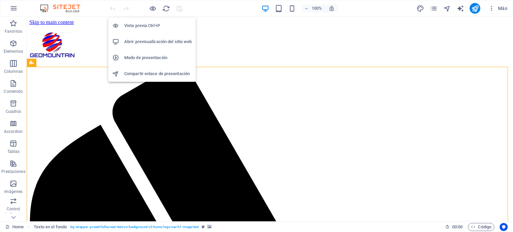
click at [153, 26] on h6 "Vista previa Ctrl+P" at bounding box center [157, 26] width 67 height 8
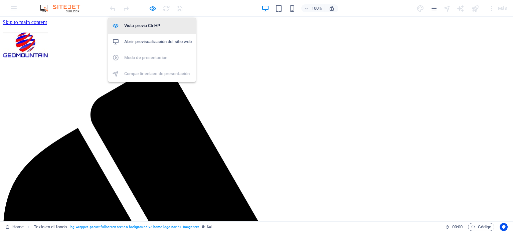
click at [153, 26] on h6 "Vista previa Ctrl+P" at bounding box center [157, 26] width 67 height 8
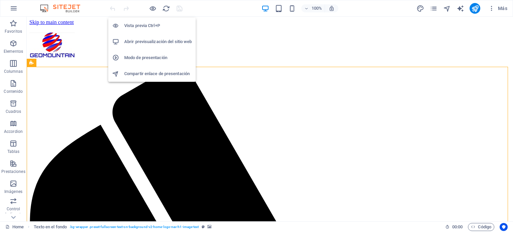
click at [163, 40] on h6 "Abrir previsualización del sitio web" at bounding box center [157, 42] width 67 height 8
